Goal: Complete application form

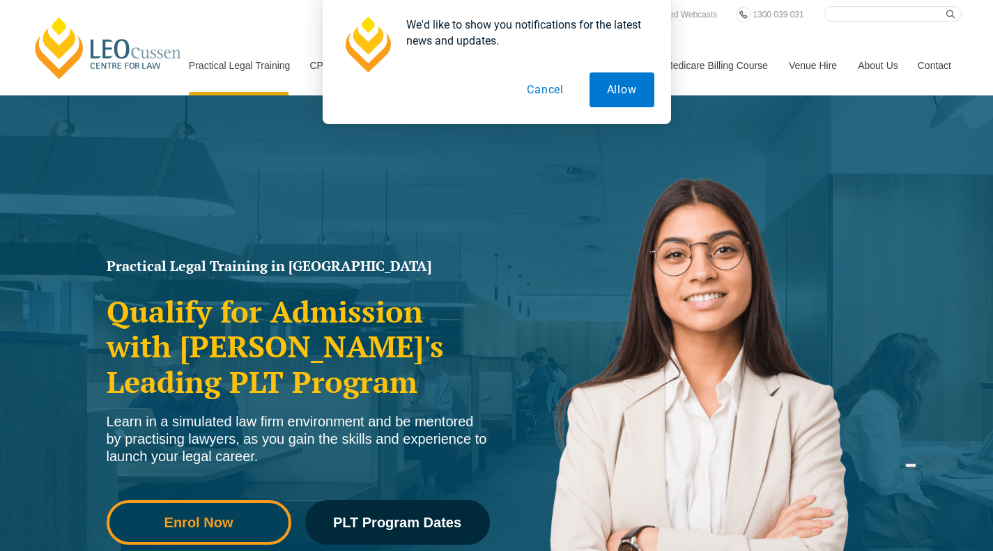
click at [231, 522] on span "Enrol Now" at bounding box center [199, 523] width 69 height 14
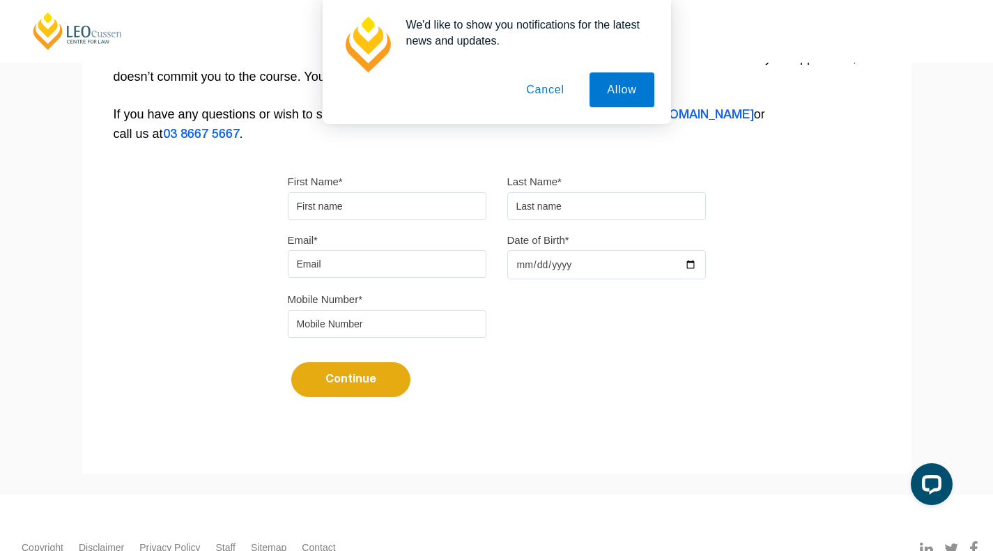
scroll to position [330, 0]
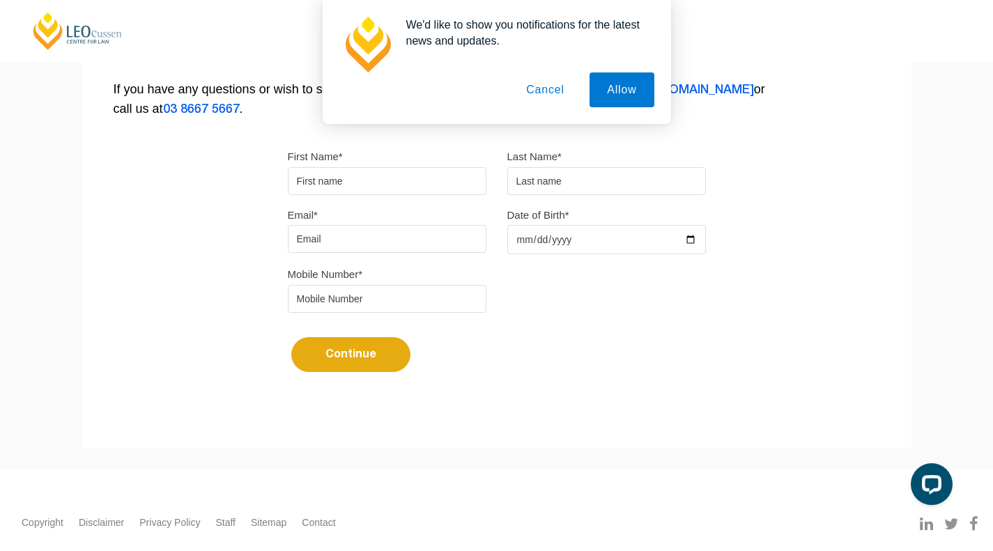
click at [380, 178] on input "First Name*" at bounding box center [387, 181] width 199 height 28
type input "Sithmi"
type input "Pathiraja"
type input "[EMAIL_ADDRESS][DOMAIN_NAME]"
type input "0481350465"
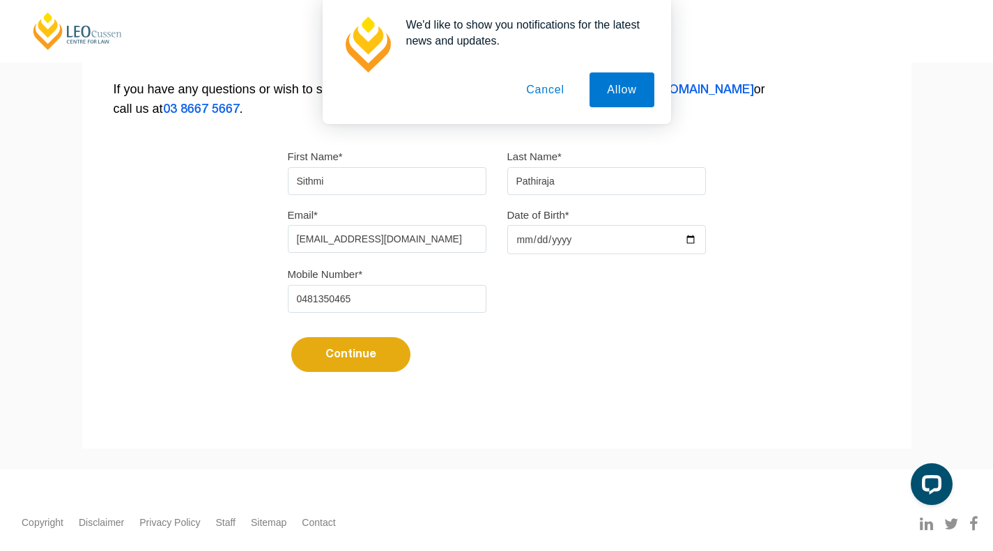
click at [541, 234] on input "Date of Birth*" at bounding box center [607, 239] width 199 height 29
click at [527, 241] on input "Date of Birth*" at bounding box center [607, 239] width 199 height 29
type input "[DATE]"
click at [359, 353] on button "Continue" at bounding box center [350, 354] width 119 height 35
click at [553, 79] on button "Cancel" at bounding box center [545, 90] width 73 height 35
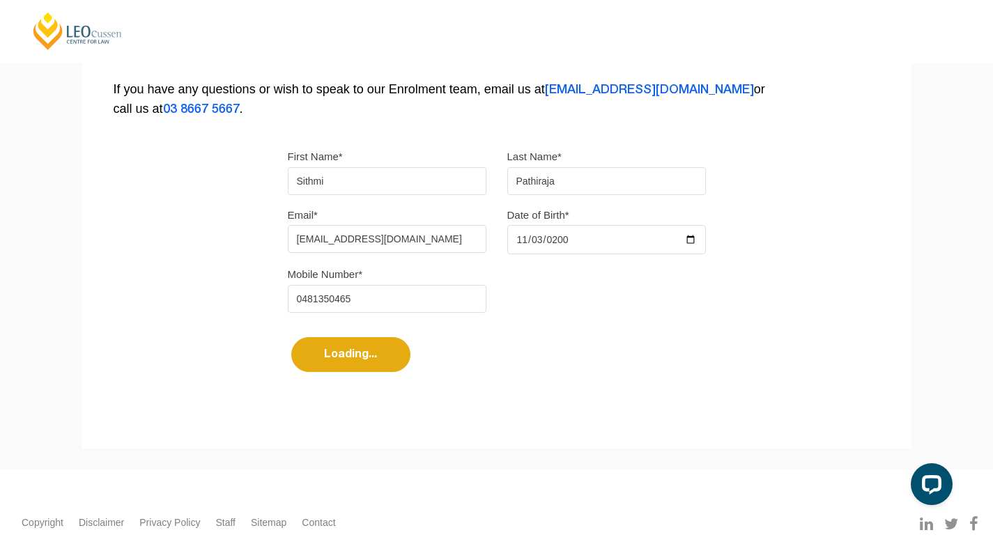
select select
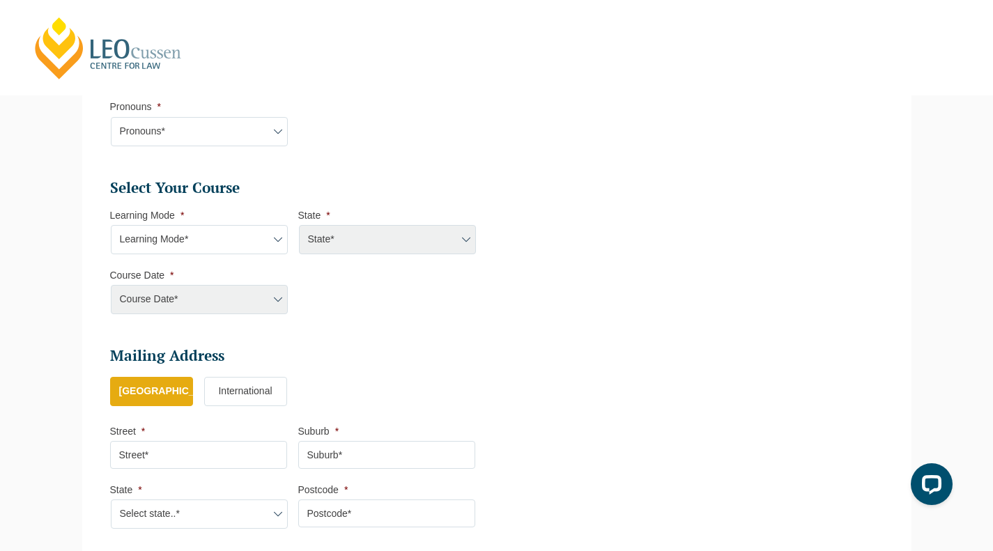
scroll to position [558, 0]
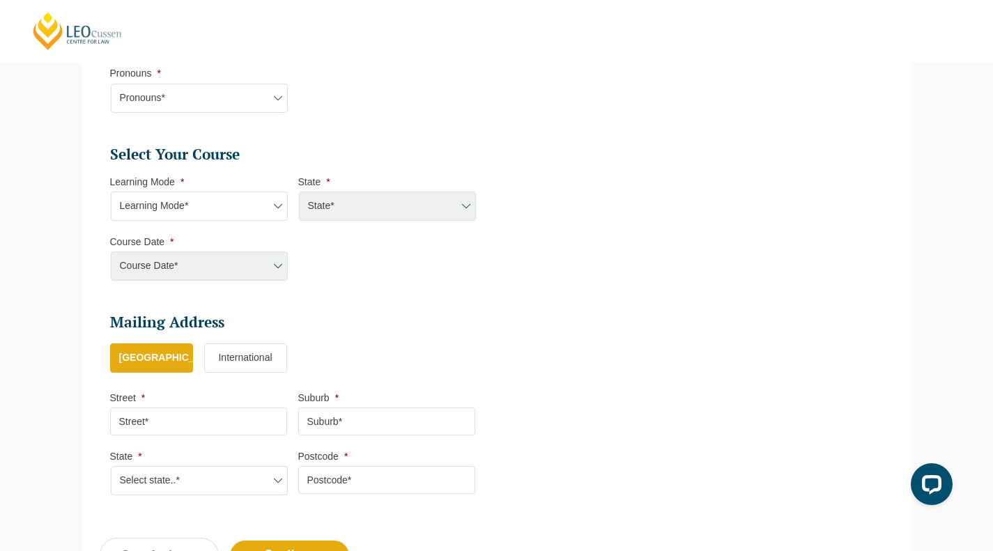
click at [245, 208] on select "Learning Mode* Online Full Time Learning Online Part Time Learning Blended Full…" at bounding box center [199, 206] width 177 height 29
click at [742, 158] on ul "Personal Information First Name * [PERSON_NAME] Last Name * Pathiraja Date of B…" at bounding box center [497, 90] width 795 height 841
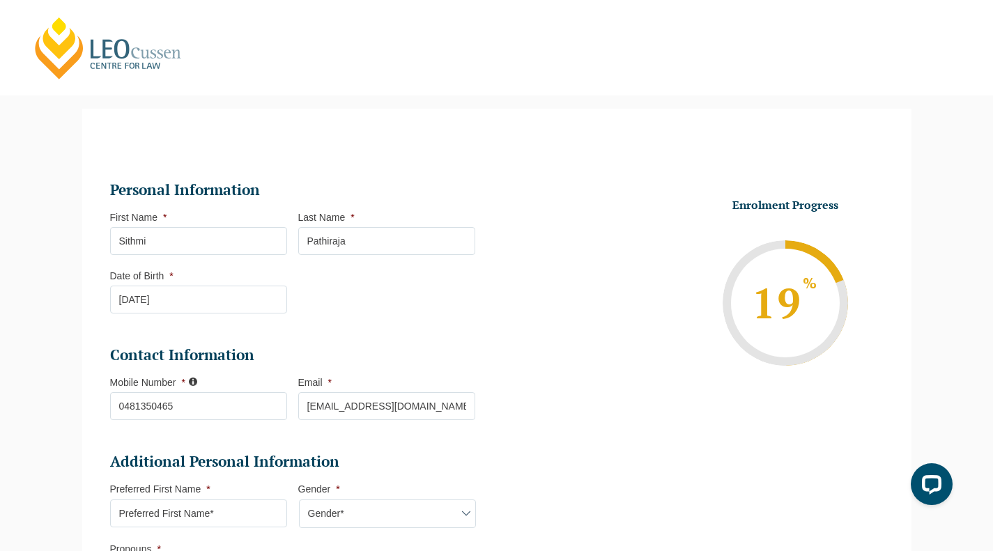
scroll to position [0, 0]
